Goal: Check status: Check status

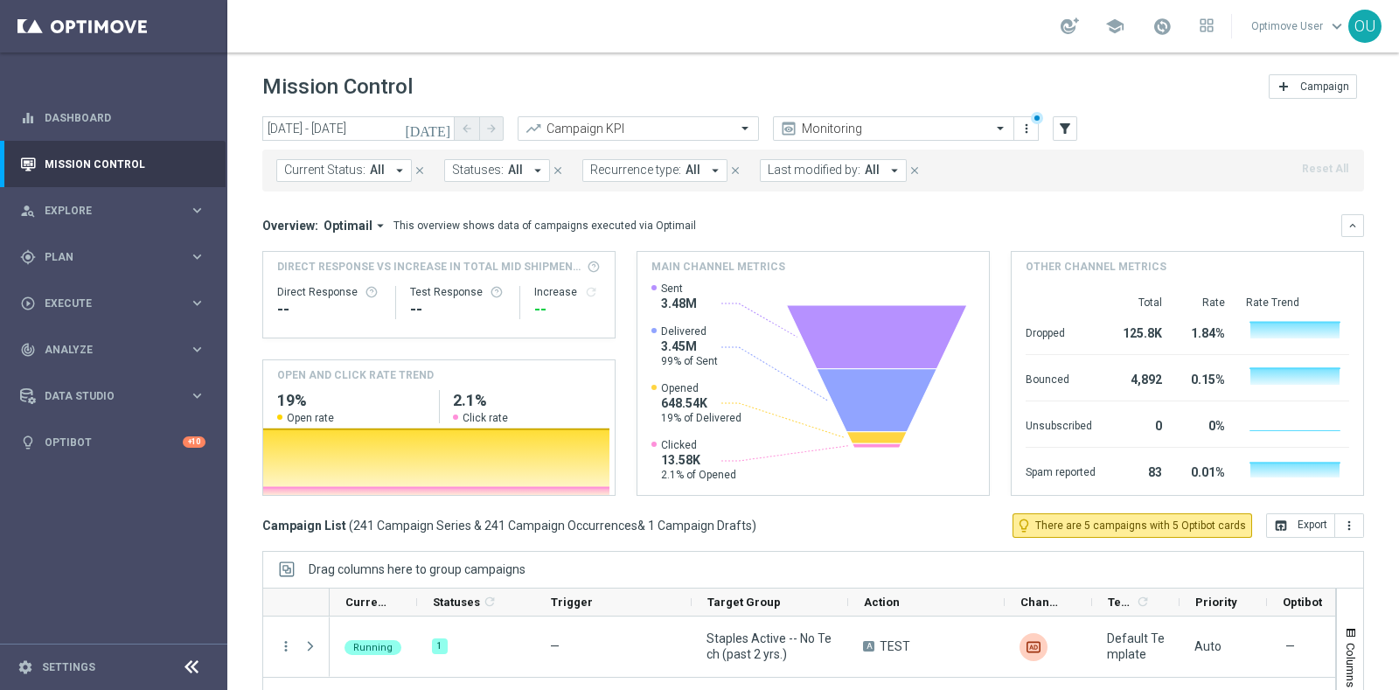
scroll to position [3351, 0]
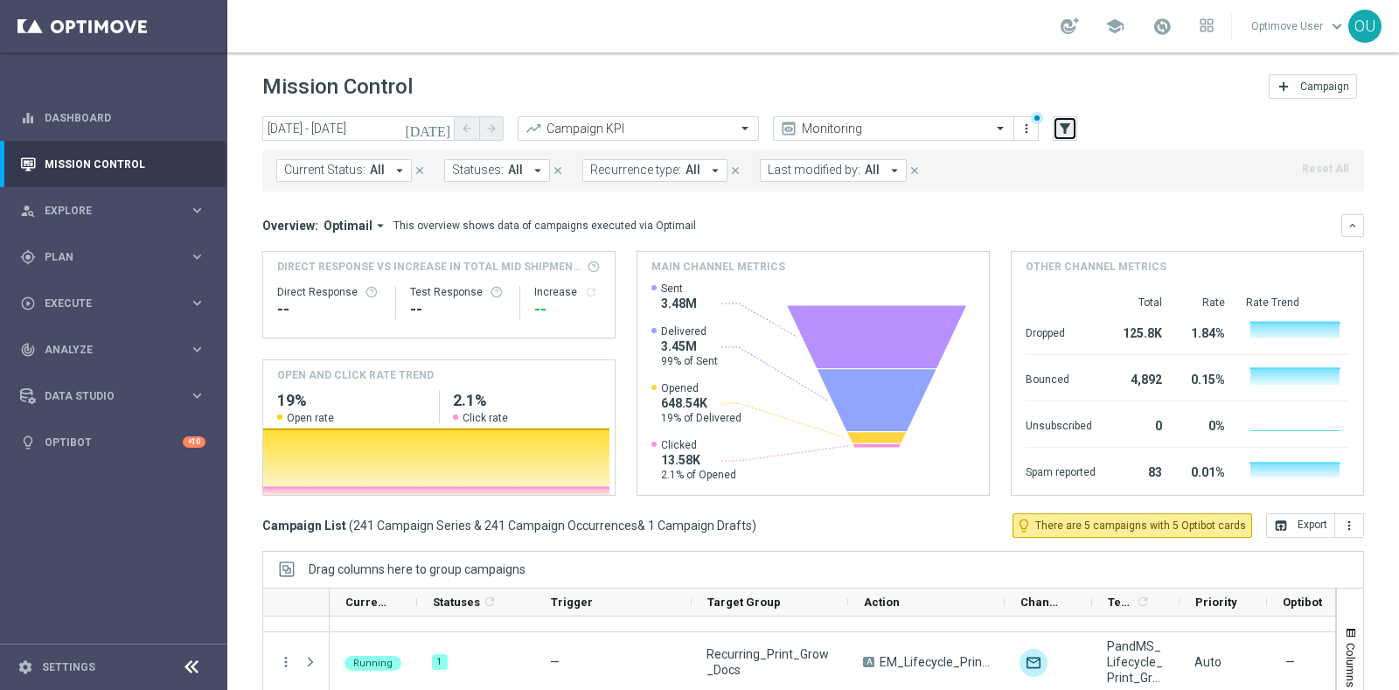
click at [1067, 122] on icon "filter_alt" at bounding box center [1065, 129] width 16 height 16
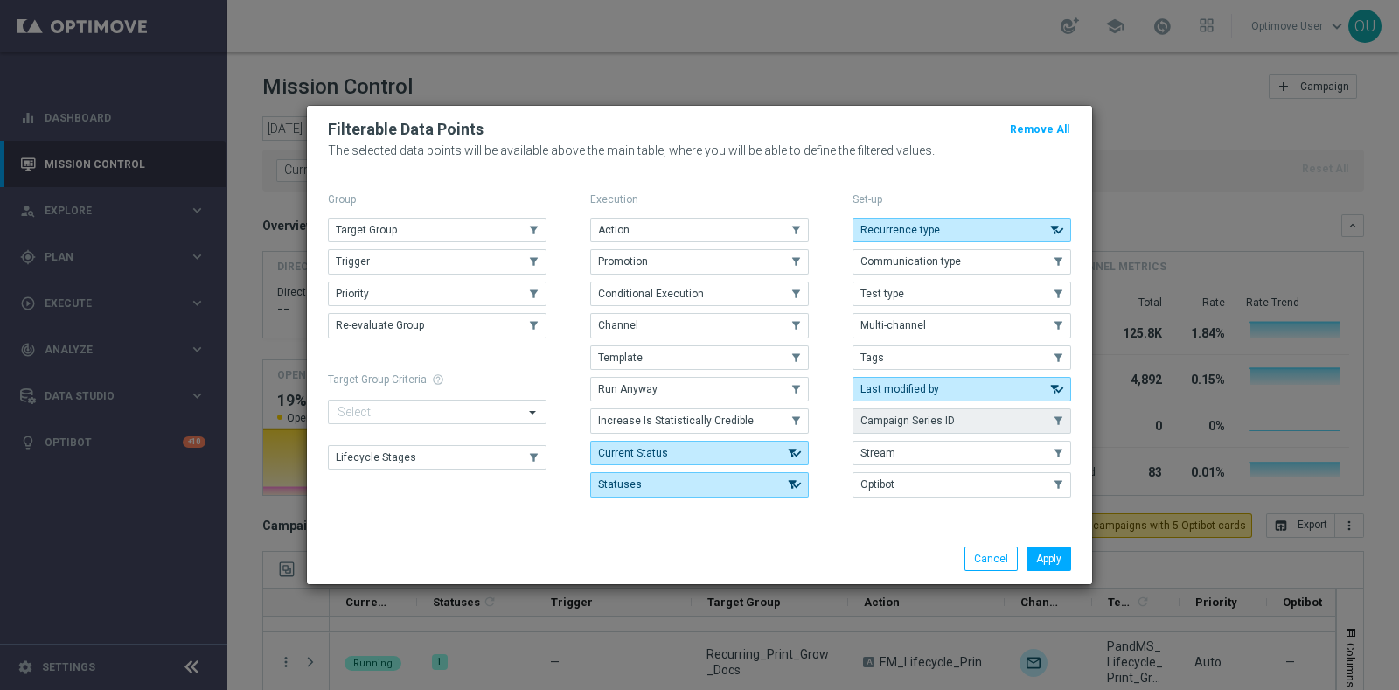
click at [945, 413] on button "Campaign Series ID" at bounding box center [962, 420] width 219 height 24
click at [1043, 555] on button "Apply" at bounding box center [1049, 559] width 45 height 24
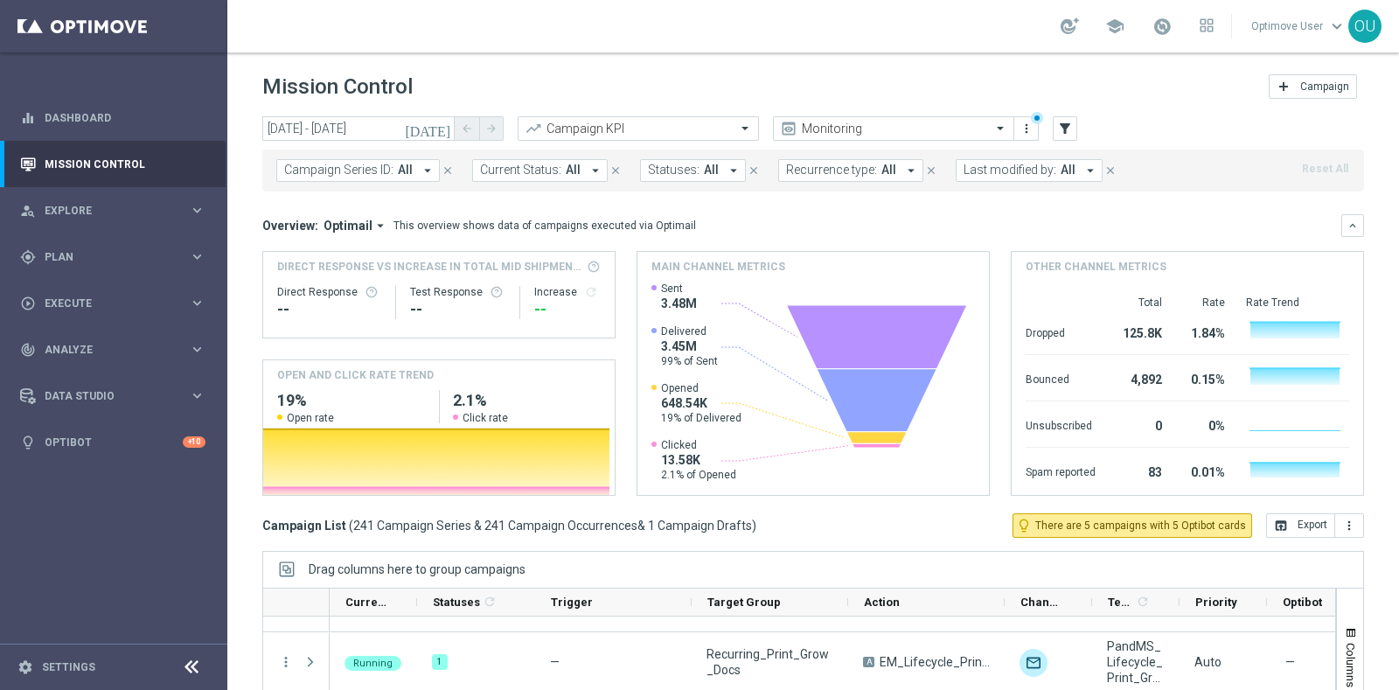
click at [393, 164] on button "Campaign Series ID: All arrow_drop_down" at bounding box center [358, 170] width 164 height 23
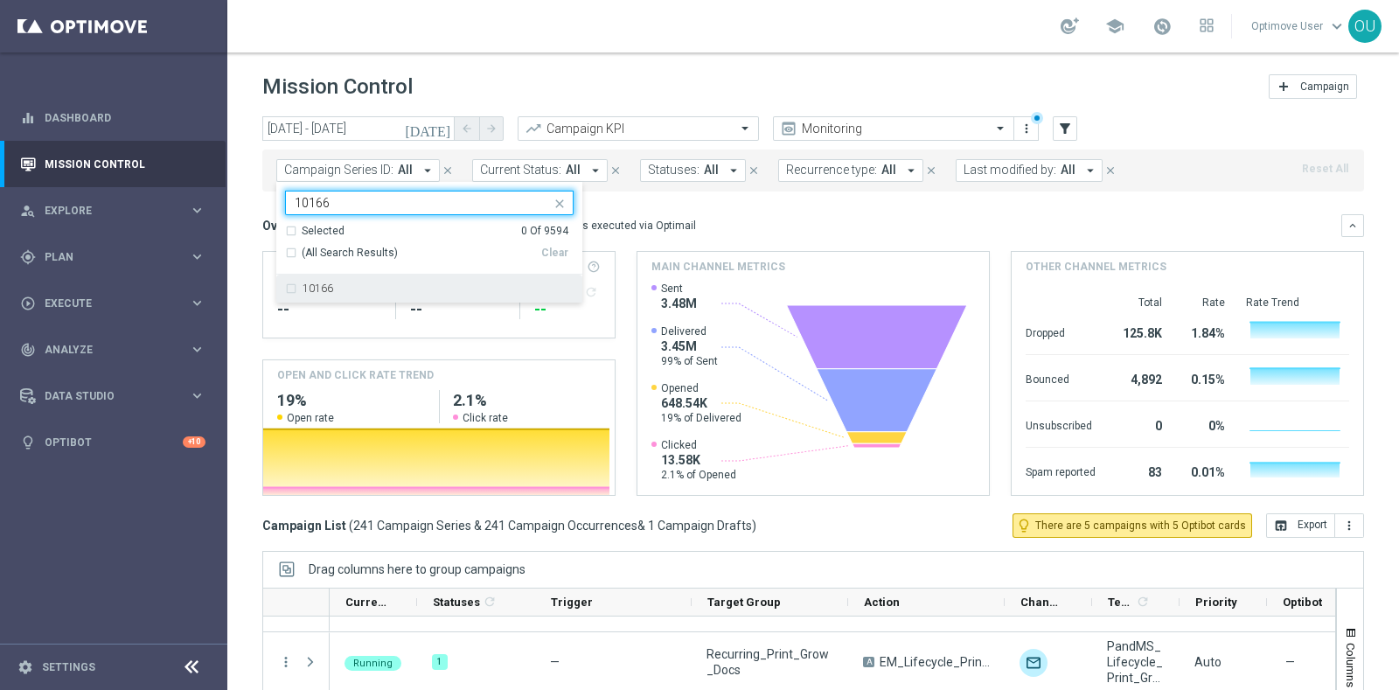
click at [289, 278] on div "10166" at bounding box center [429, 289] width 289 height 28
type input "10166"
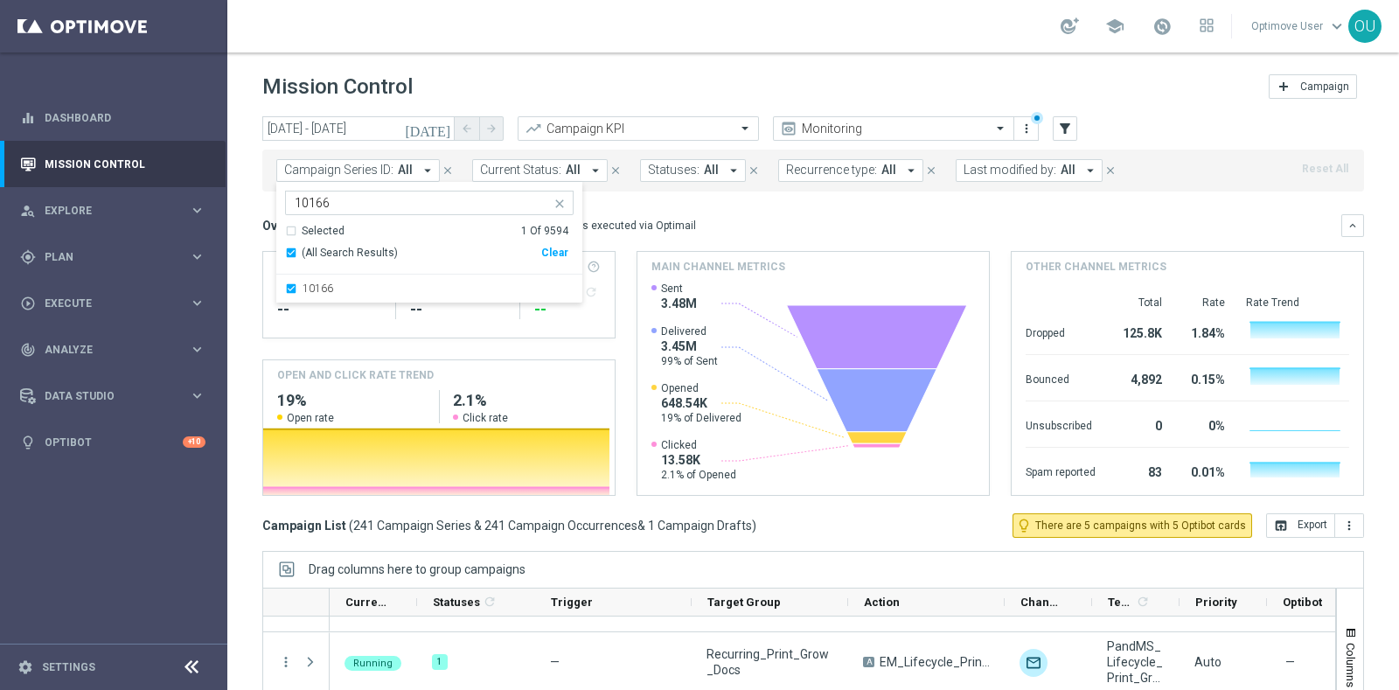
click at [659, 199] on mini-dashboard "Overview: Optimail arrow_drop_down This overview shows data of campaigns execut…" at bounding box center [813, 353] width 1102 height 322
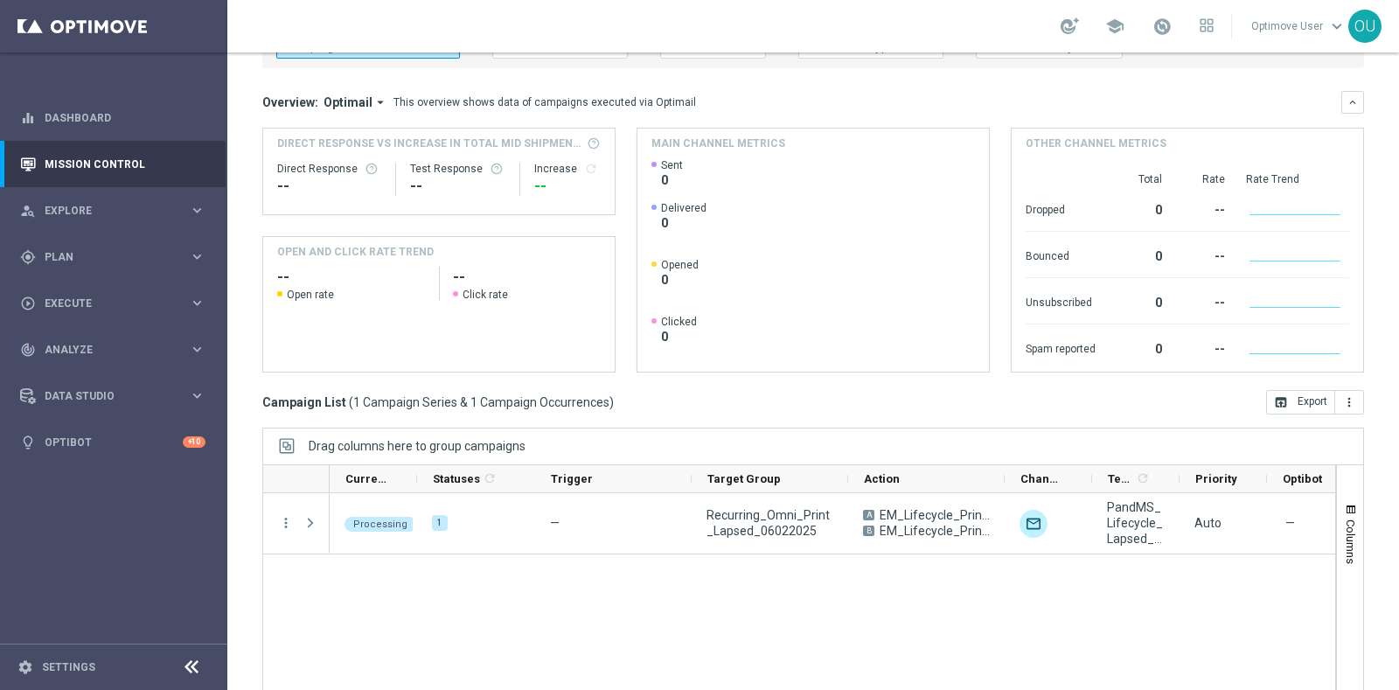
scroll to position [0, 0]
